Goal: Task Accomplishment & Management: Manage account settings

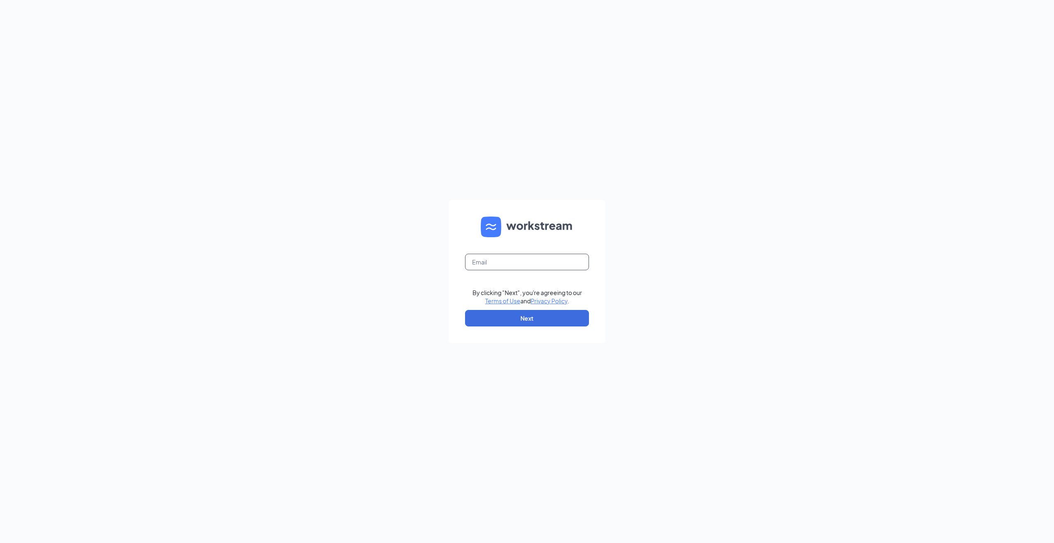
drag, startPoint x: 557, startPoint y: 259, endPoint x: 589, endPoint y: 262, distance: 31.9
click at [557, 259] on input "text" at bounding box center [527, 262] width 124 height 17
type input "richvandervort76@gmail.com"
click at [537, 312] on button "Next" at bounding box center [527, 318] width 124 height 17
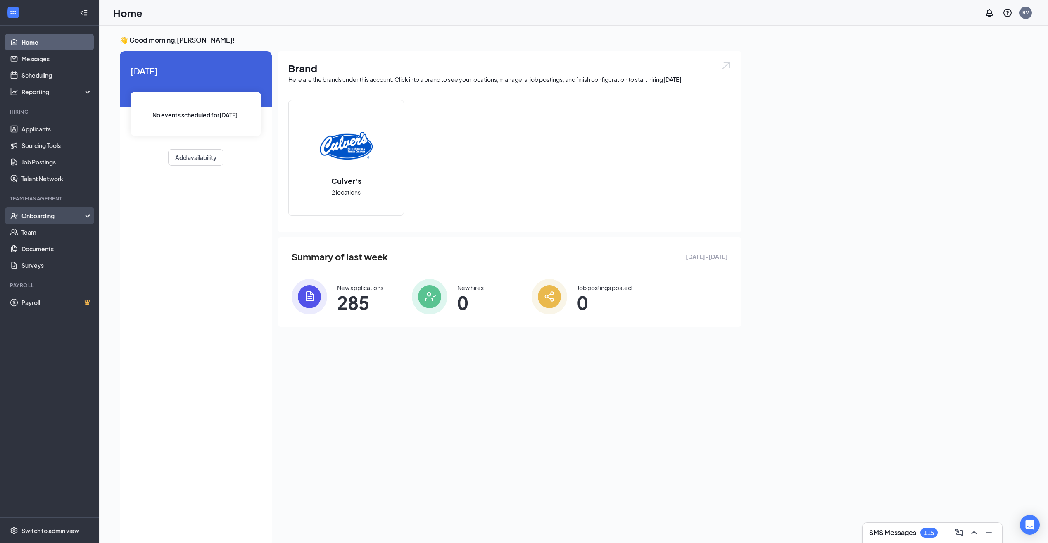
click at [41, 215] on div "Onboarding" at bounding box center [53, 215] width 64 height 8
click at [38, 229] on link "Overview" at bounding box center [56, 232] width 71 height 17
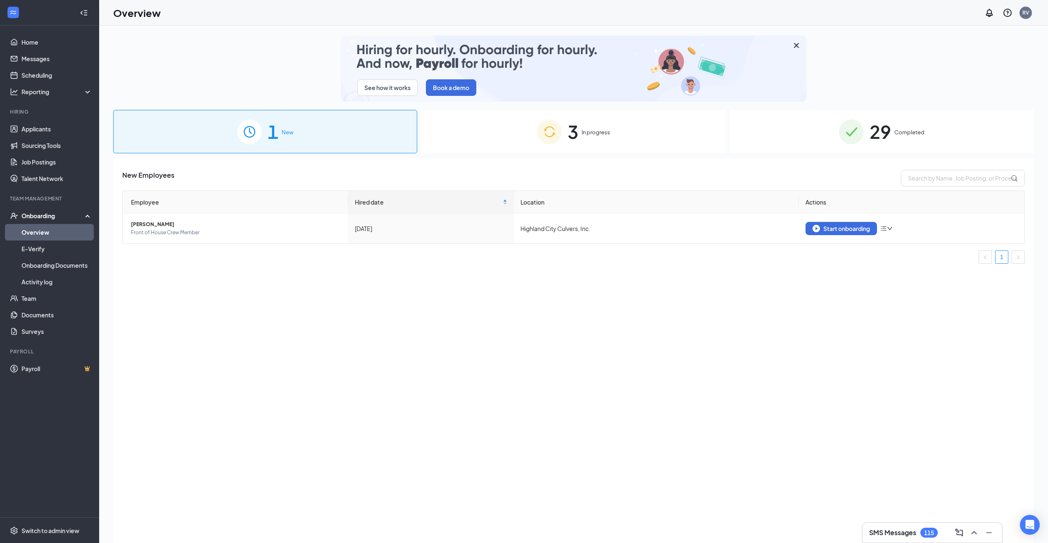
click at [602, 138] on div "3 In progress" at bounding box center [573, 131] width 304 height 43
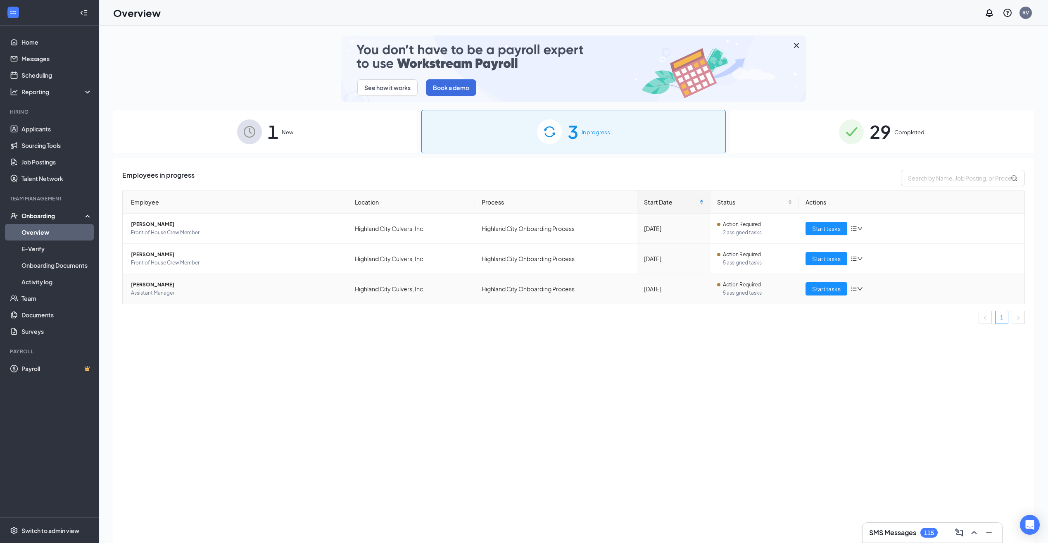
click at [199, 288] on span "[PERSON_NAME]" at bounding box center [236, 284] width 211 height 8
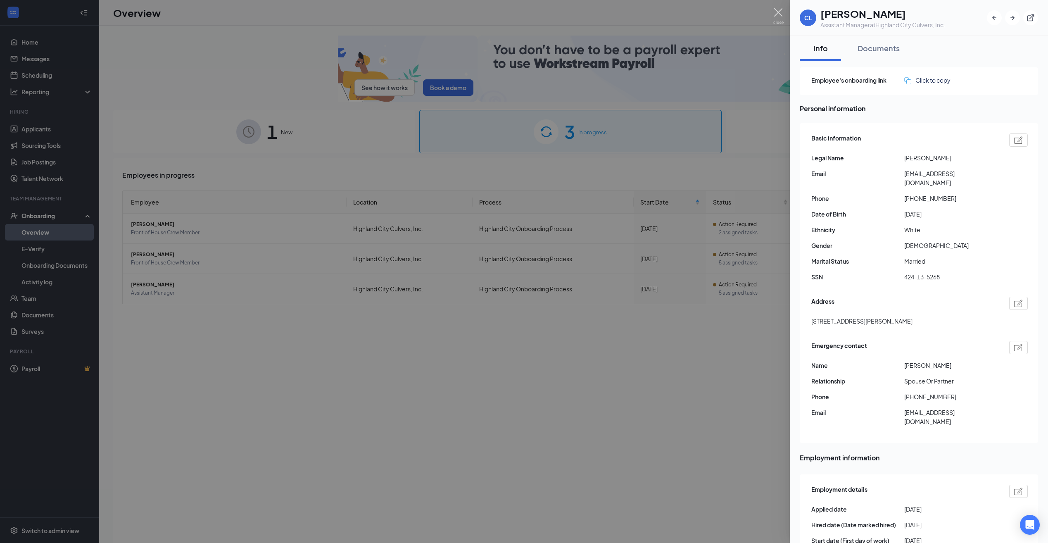
click at [779, 12] on img at bounding box center [778, 16] width 10 height 16
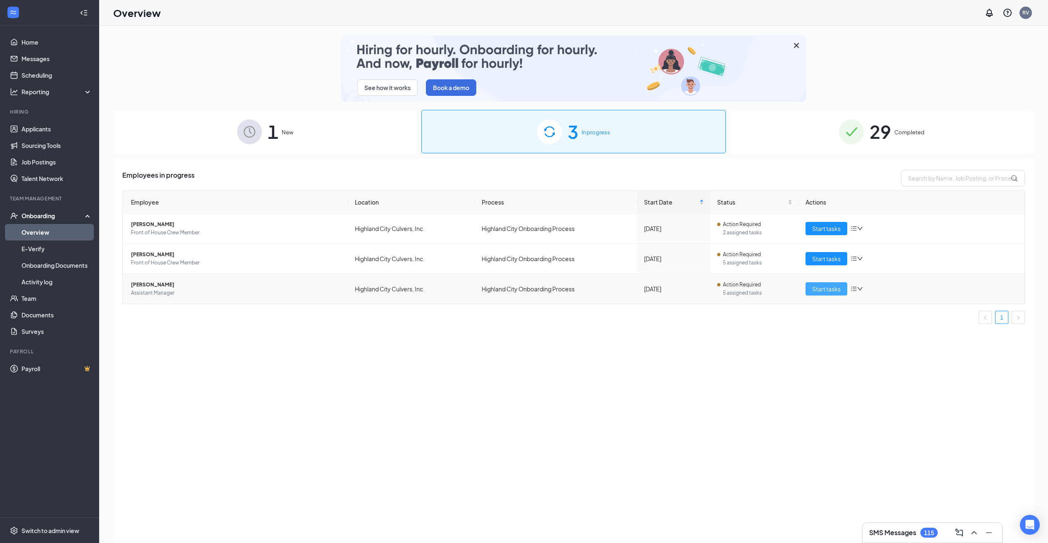
click at [830, 284] on span "Start tasks" at bounding box center [826, 288] width 28 height 9
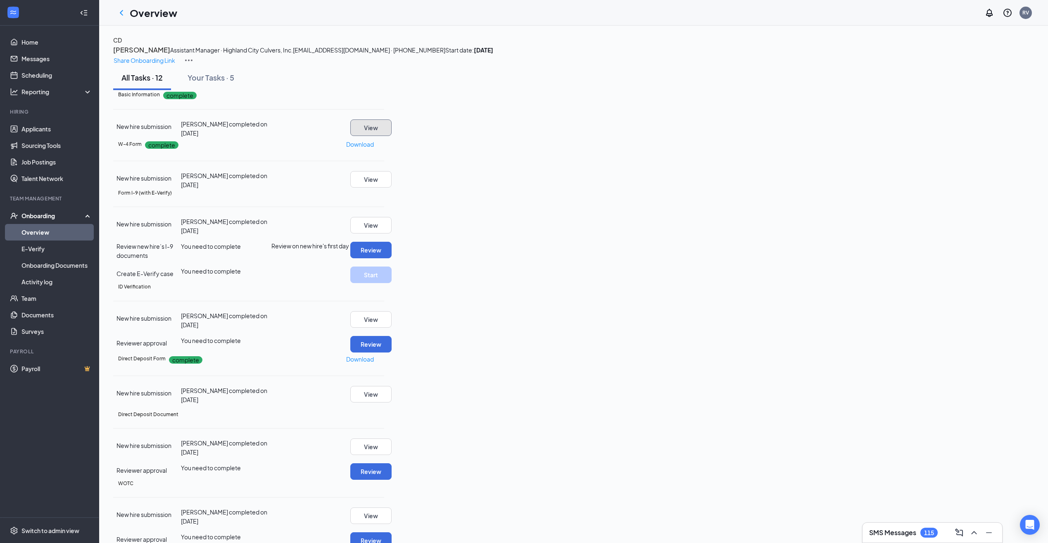
click at [392, 136] on button "View" at bounding box center [370, 127] width 41 height 17
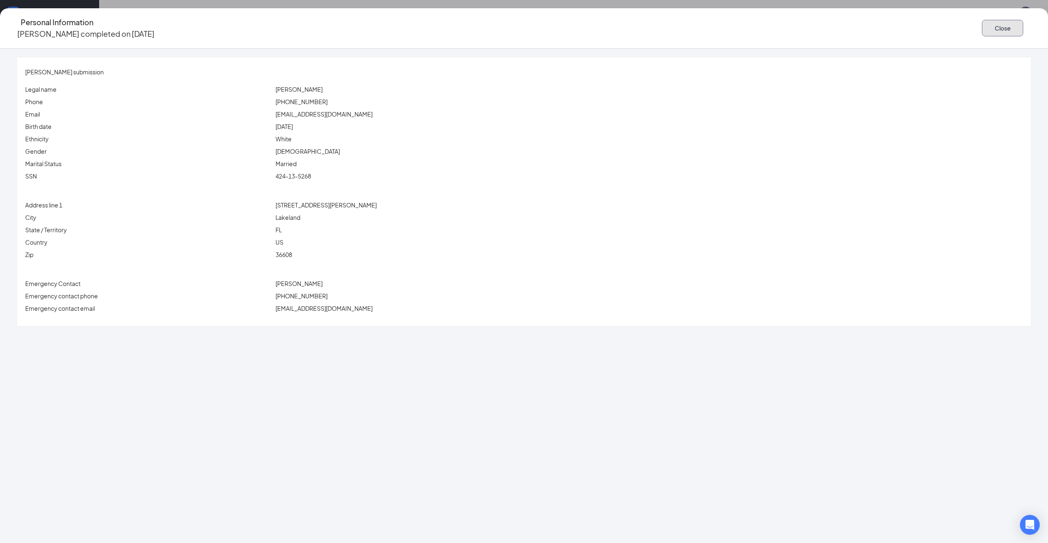
click at [982, 20] on button "Close" at bounding box center [1002, 28] width 41 height 17
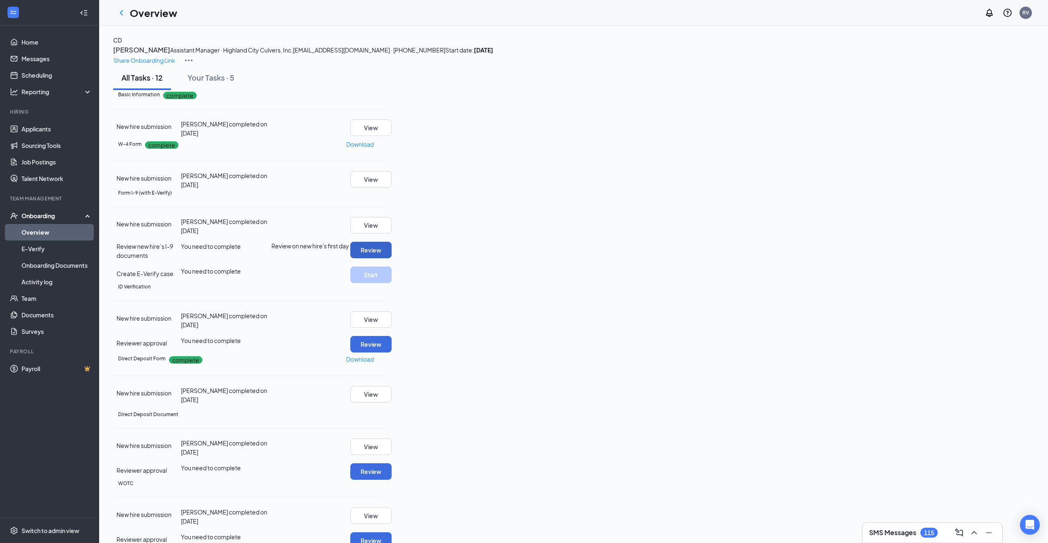
click at [392, 258] on button "Review" at bounding box center [370, 250] width 41 height 17
